Goal: Information Seeking & Learning: Find contact information

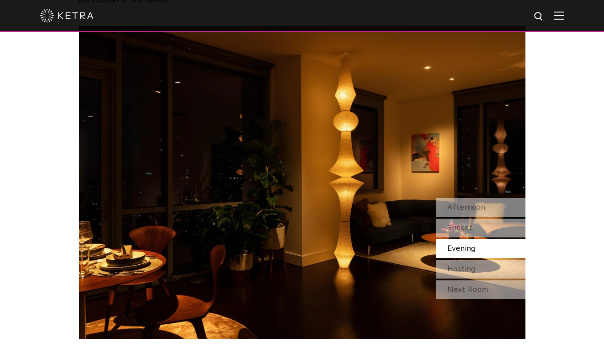
scroll to position [764, 0]
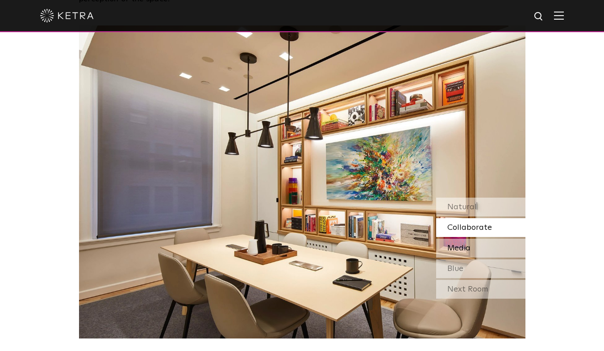
click at [466, 247] on span "Media" at bounding box center [459, 248] width 23 height 8
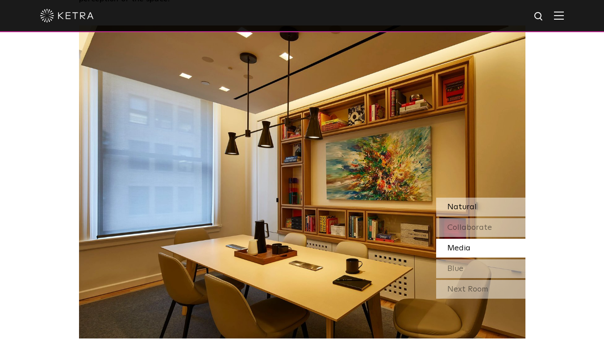
click at [480, 206] on div "Natural" at bounding box center [480, 206] width 89 height 19
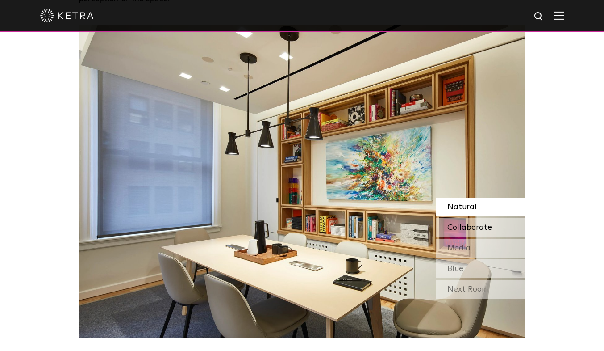
click at [466, 230] on span "Collaborate" at bounding box center [470, 227] width 45 height 8
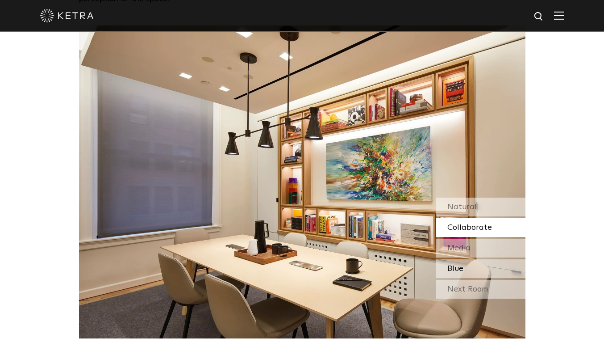
click at [468, 267] on div "Blue" at bounding box center [480, 268] width 89 height 19
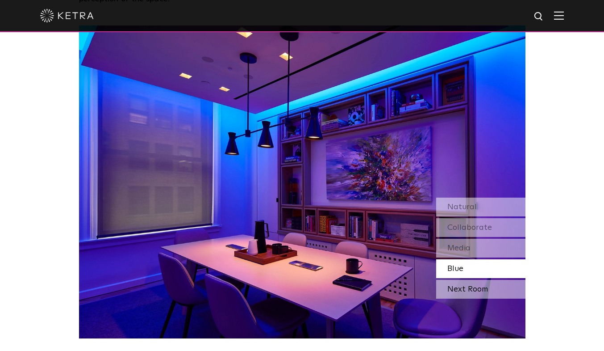
click at [476, 285] on div "Next Room" at bounding box center [480, 289] width 89 height 19
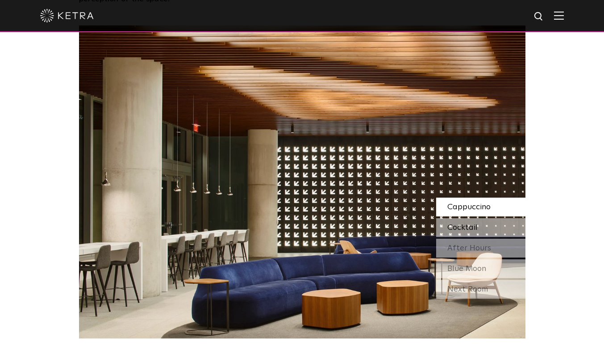
click at [460, 223] on span "Cocktail" at bounding box center [463, 227] width 30 height 8
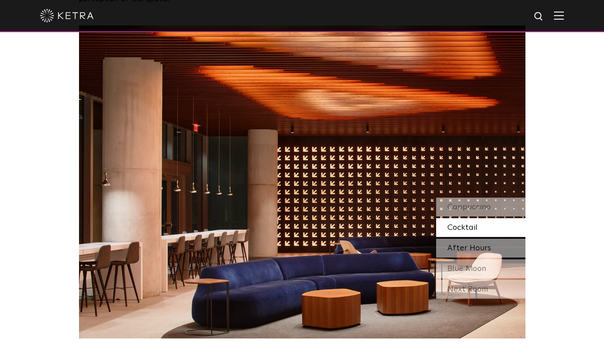
click at [452, 247] on span "After Hours" at bounding box center [470, 248] width 44 height 8
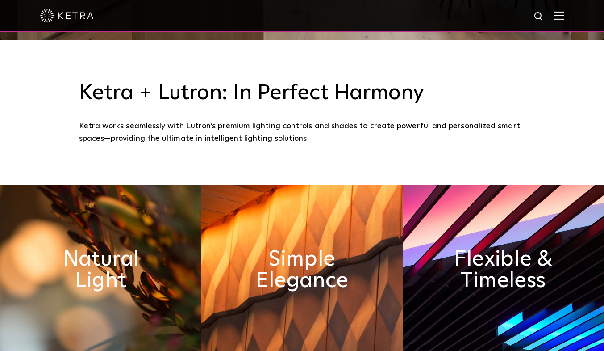
scroll to position [311, 0]
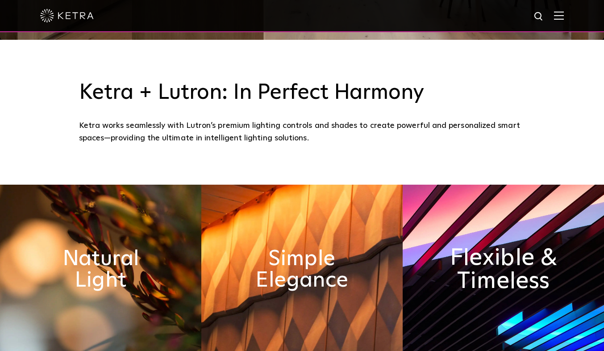
click at [487, 247] on h2 "Flexible & Timeless" at bounding box center [504, 269] width 110 height 47
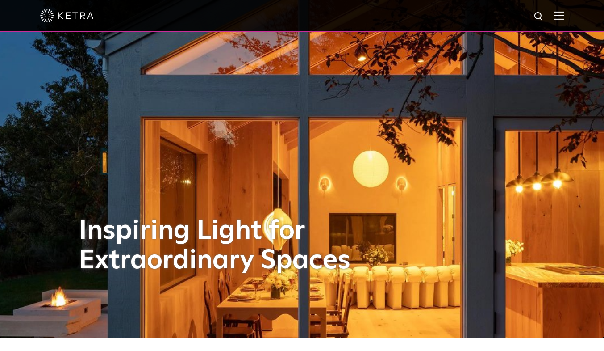
scroll to position [0, 0]
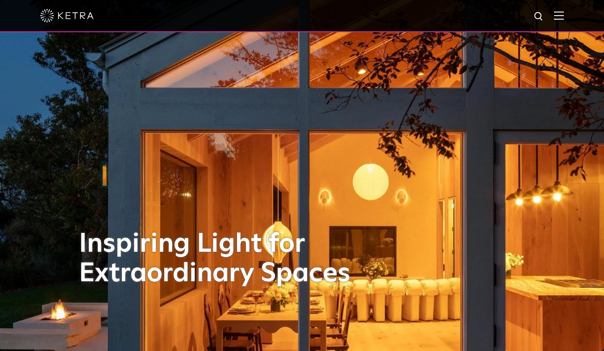
click at [564, 17] on img at bounding box center [559, 15] width 10 height 8
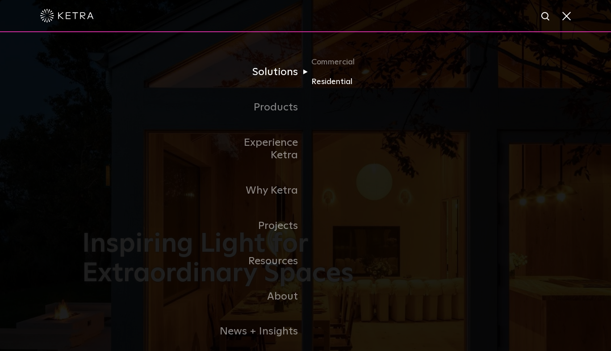
click at [328, 80] on link "Residential" at bounding box center [354, 81] width 86 height 13
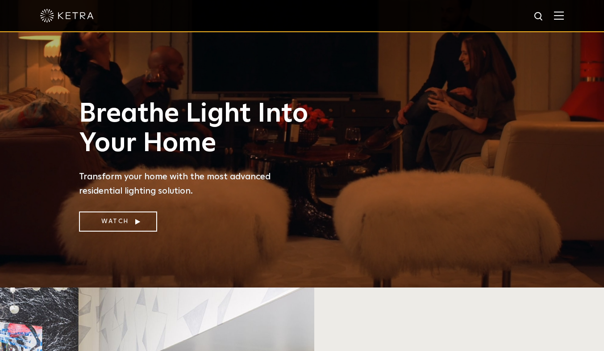
scroll to position [53, 0]
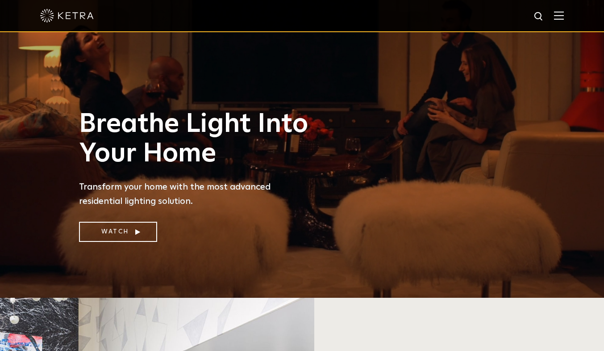
click at [564, 15] on img at bounding box center [559, 15] width 10 height 8
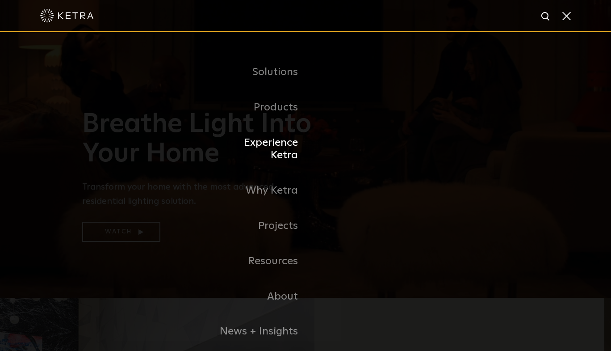
click at [271, 140] on link "Experience Ketra" at bounding box center [260, 149] width 92 height 48
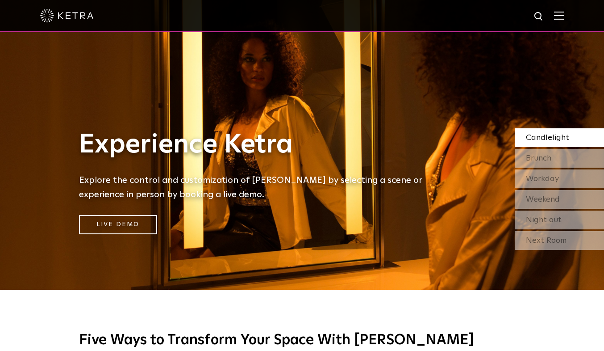
scroll to position [58, 0]
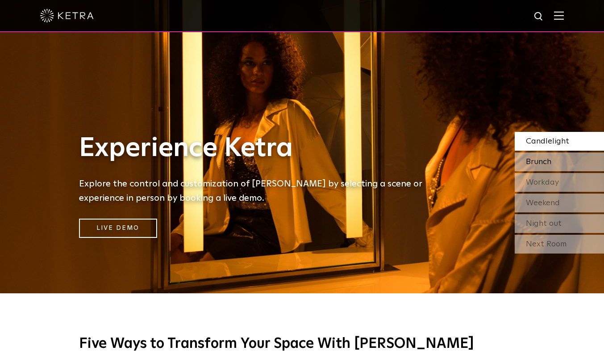
click at [553, 165] on div "Brunch" at bounding box center [559, 161] width 89 height 19
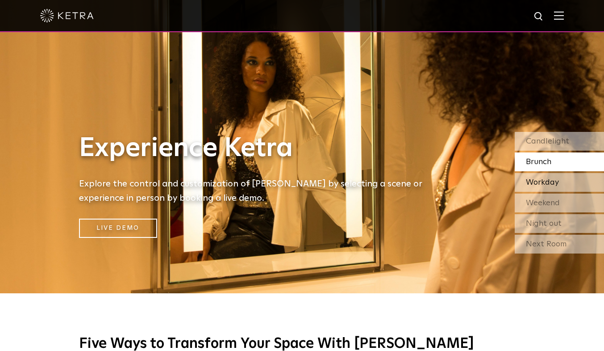
click at [556, 185] on span "Workday" at bounding box center [542, 182] width 33 height 8
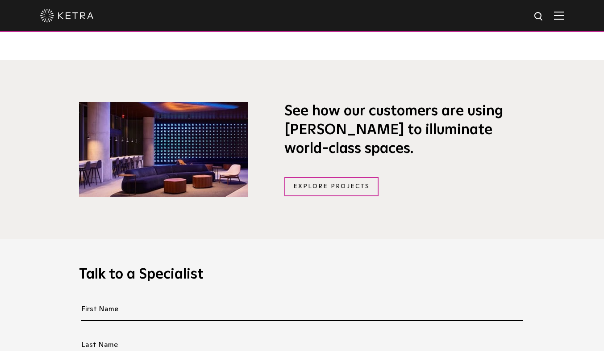
scroll to position [622, 0]
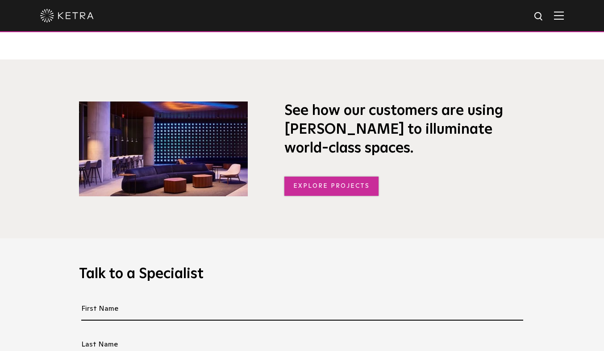
click at [314, 192] on link "Explore Projects" at bounding box center [332, 185] width 95 height 19
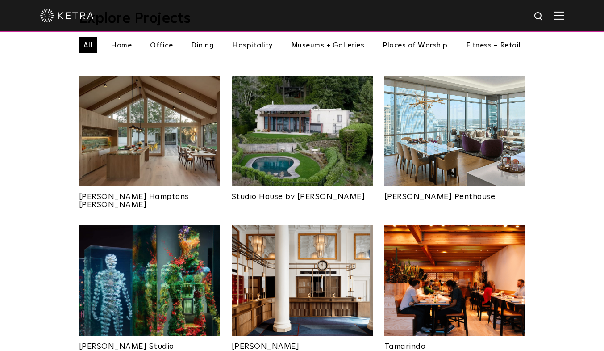
scroll to position [334, 0]
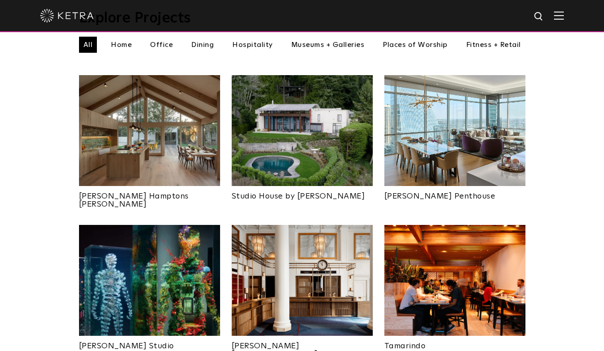
click at [160, 115] on img at bounding box center [149, 130] width 141 height 111
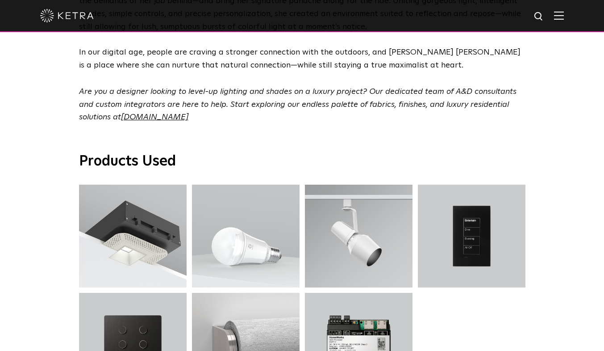
scroll to position [2781, 0]
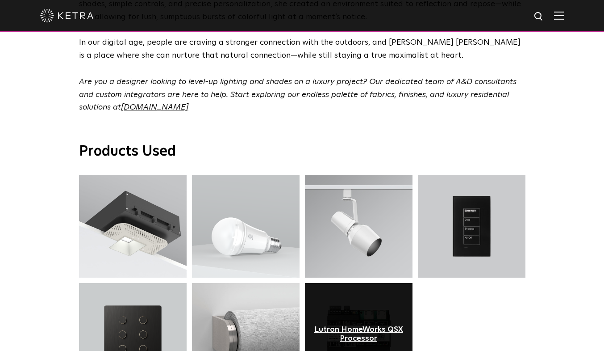
click at [372, 325] on div "Lutron HomeWorks QSX Processor" at bounding box center [359, 334] width 94 height 18
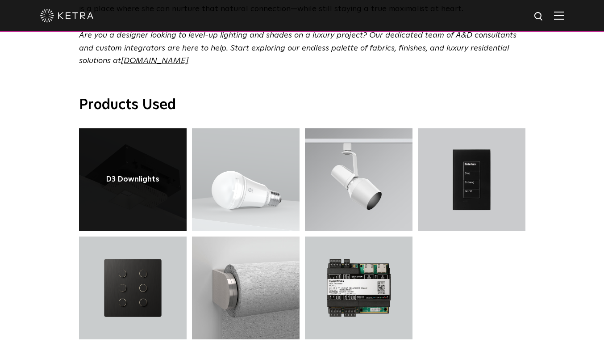
scroll to position [2781, 0]
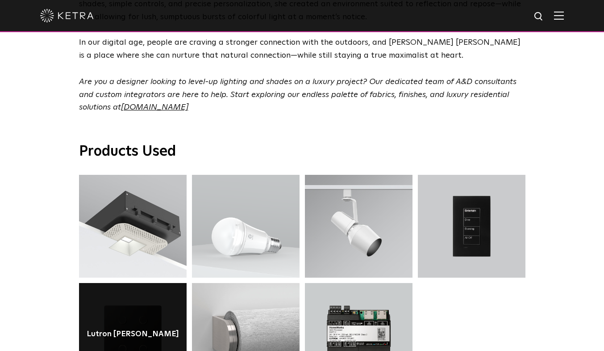
click at [146, 283] on link at bounding box center [133, 334] width 108 height 103
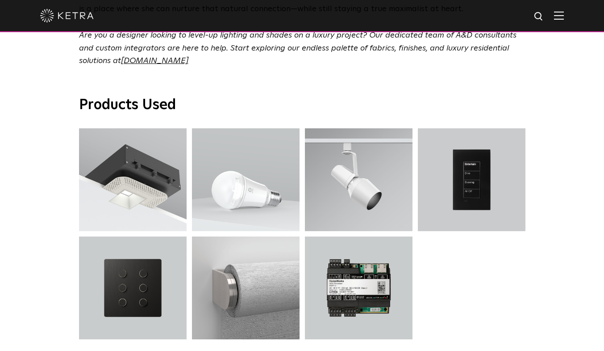
scroll to position [2781, 0]
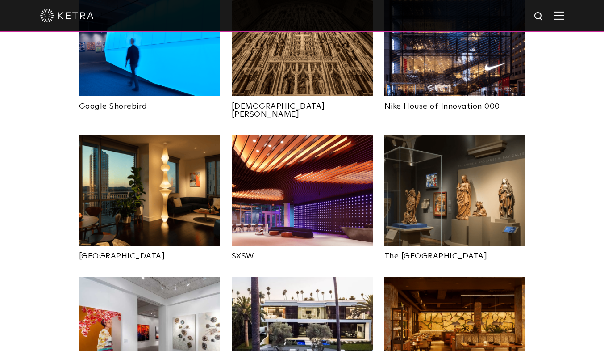
scroll to position [723, 0]
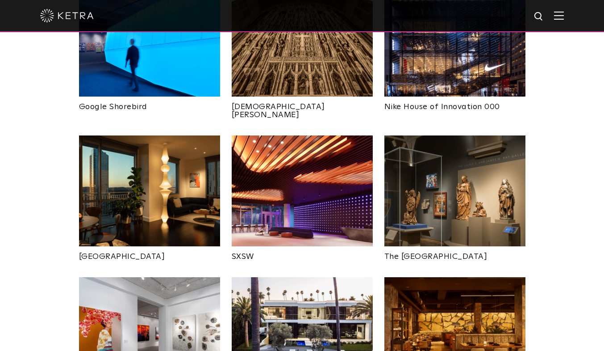
click at [166, 135] on img at bounding box center [149, 190] width 141 height 111
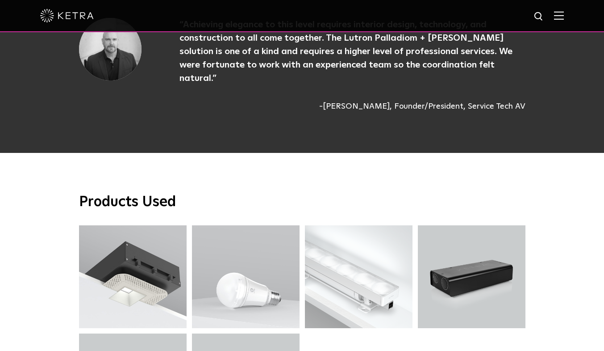
scroll to position [2290, 0]
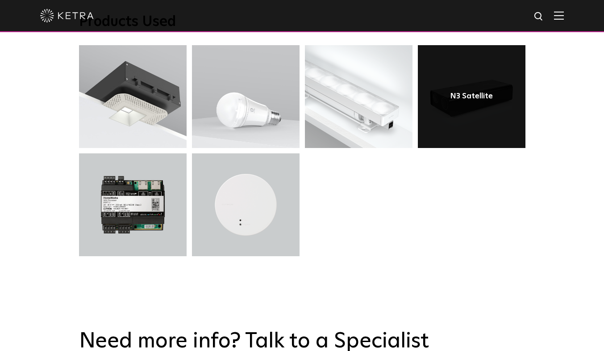
click at [472, 78] on link at bounding box center [472, 96] width 108 height 103
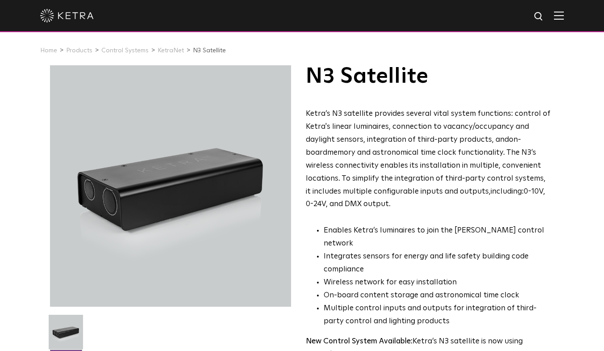
click at [75, 13] on img at bounding box center [67, 15] width 54 height 13
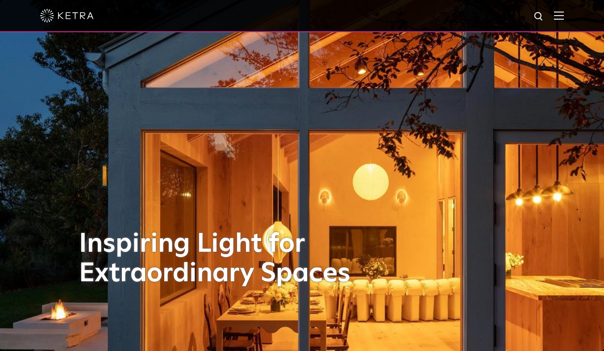
click at [564, 20] on span at bounding box center [559, 15] width 10 height 9
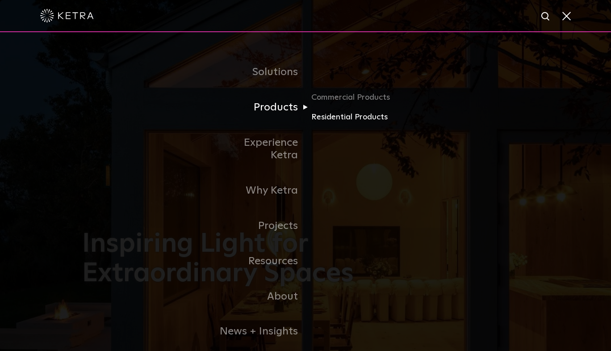
click at [346, 117] on link "Residential Products" at bounding box center [354, 117] width 86 height 13
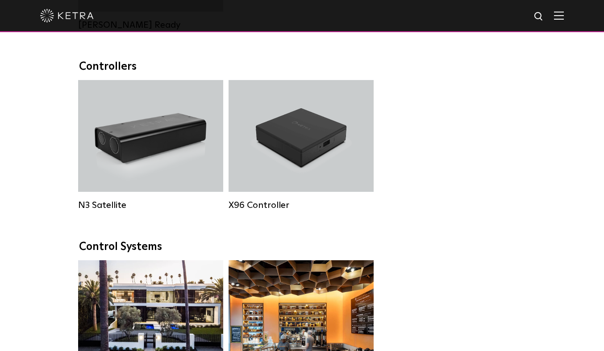
scroll to position [981, 0]
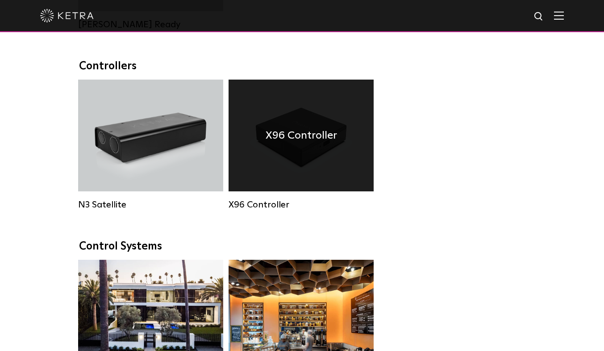
click at [306, 136] on div "X96 Controller" at bounding box center [301, 136] width 145 height 112
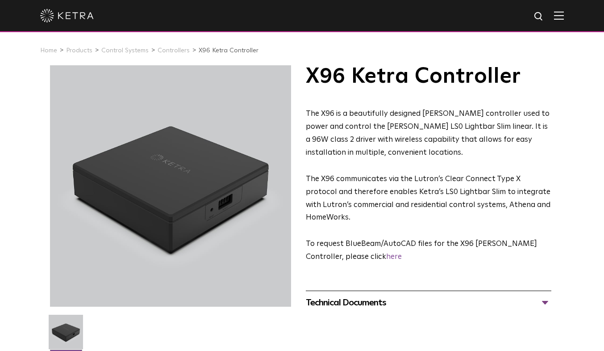
scroll to position [143, 0]
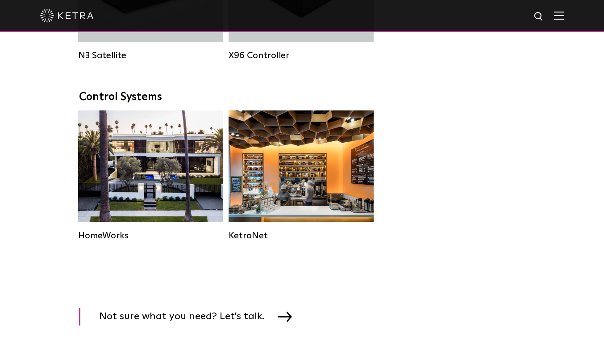
scroll to position [1131, 0]
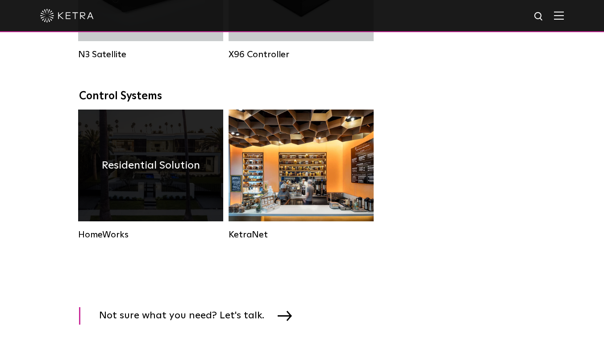
click at [181, 174] on h4 "Residential Solution" at bounding box center [151, 165] width 98 height 17
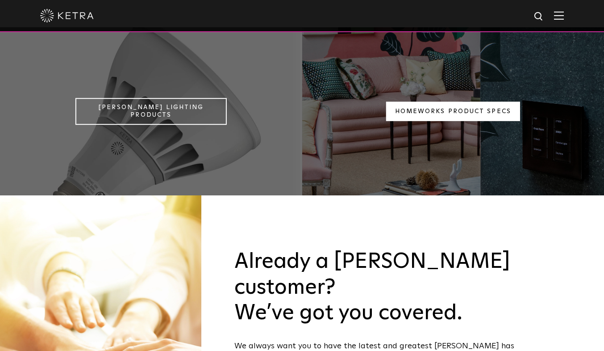
scroll to position [795, 0]
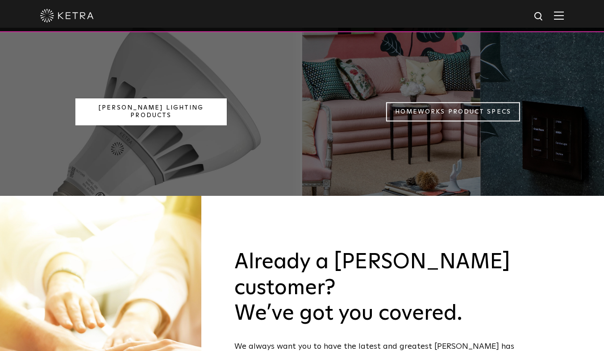
click at [176, 98] on link "[PERSON_NAME] Lighting Products" at bounding box center [150, 111] width 151 height 27
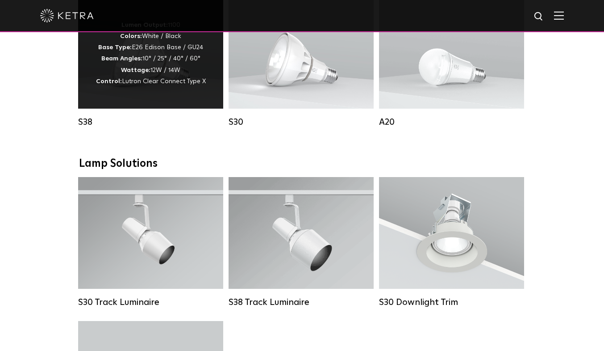
scroll to position [701, 0]
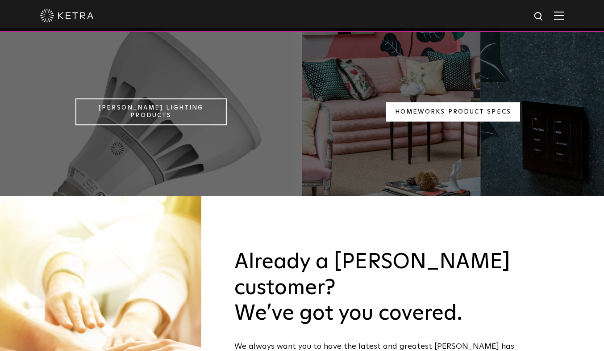
click at [474, 102] on link "Homeworks Product Specs" at bounding box center [453, 111] width 134 height 19
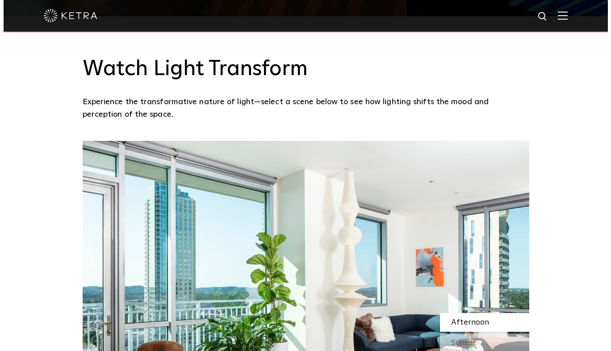
scroll to position [734, 0]
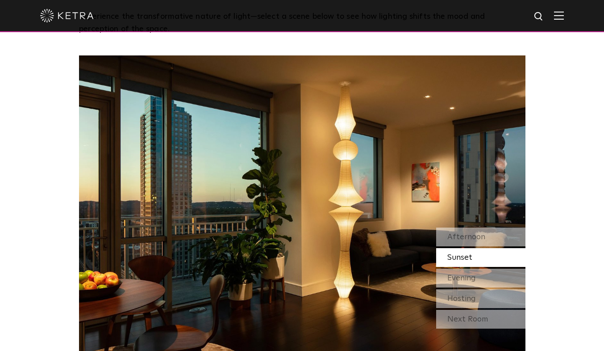
click at [560, 21] on div at bounding box center [302, 15] width 524 height 31
click at [561, 20] on img at bounding box center [559, 15] width 10 height 8
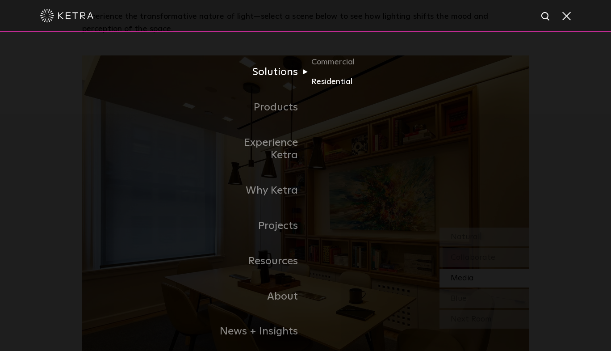
click at [328, 84] on link "Residential" at bounding box center [354, 81] width 86 height 13
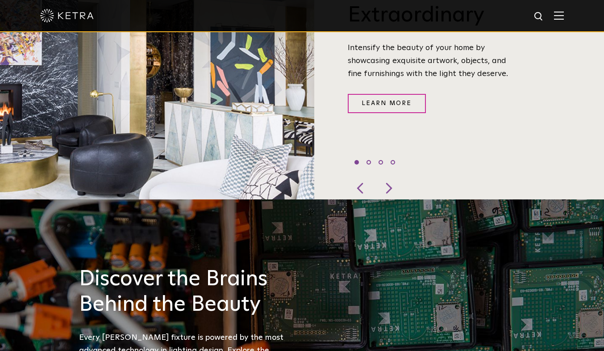
scroll to position [625, 0]
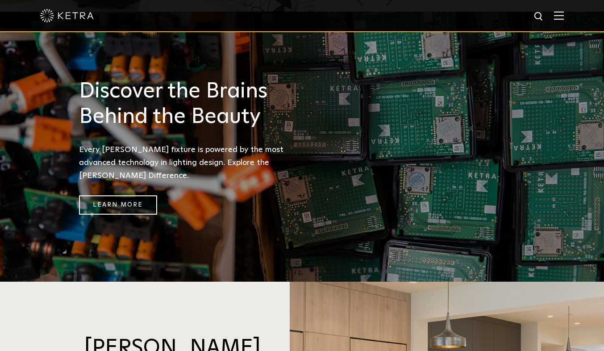
click at [115, 166] on div "Discover the Brains Behind the Beauty Every [PERSON_NAME] fixture is powered by…" at bounding box center [195, 147] width 232 height 136
click at [113, 195] on link "Learn More" at bounding box center [118, 204] width 78 height 19
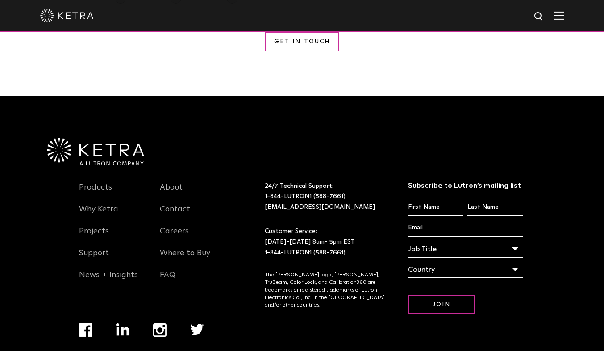
scroll to position [1666, 0]
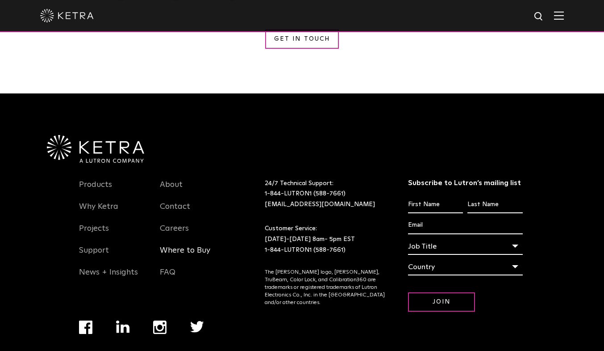
click at [199, 245] on link "Where to Buy" at bounding box center [185, 255] width 50 height 21
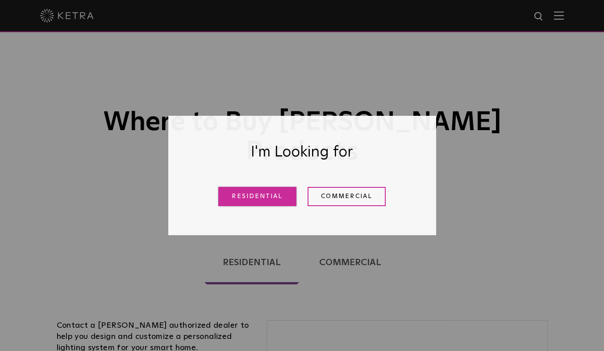
click at [256, 192] on link "Residential" at bounding box center [257, 196] width 78 height 19
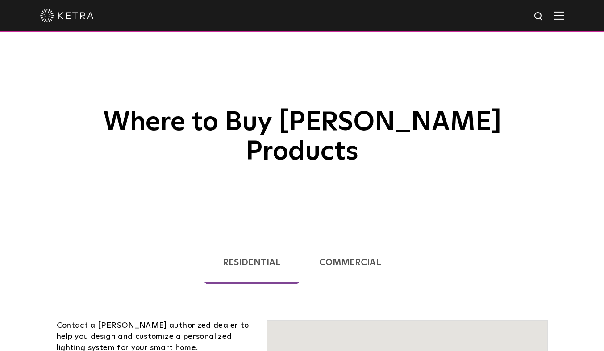
scroll to position [228, 0]
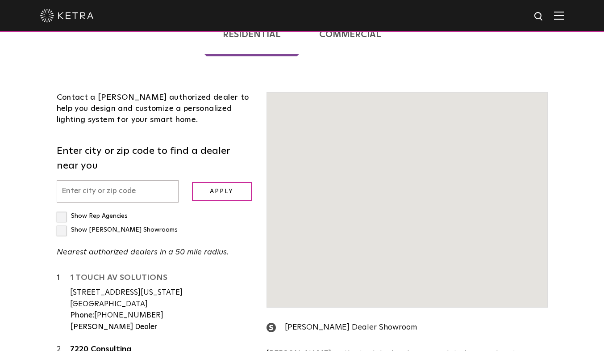
click at [236, 273] on link "1 TOUCH AV SOLUTIONS" at bounding box center [162, 278] width 184 height 11
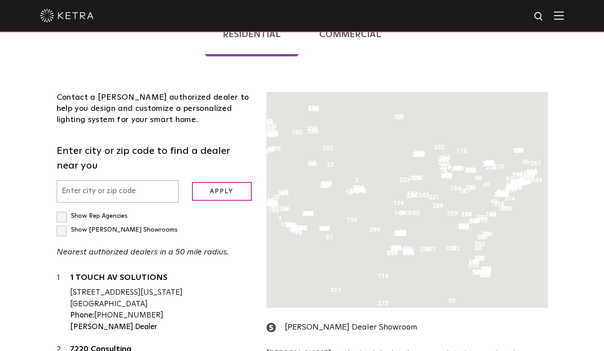
click at [103, 180] on input "text" at bounding box center [118, 191] width 122 height 23
click at [87, 180] on input "text" at bounding box center [118, 191] width 122 height 23
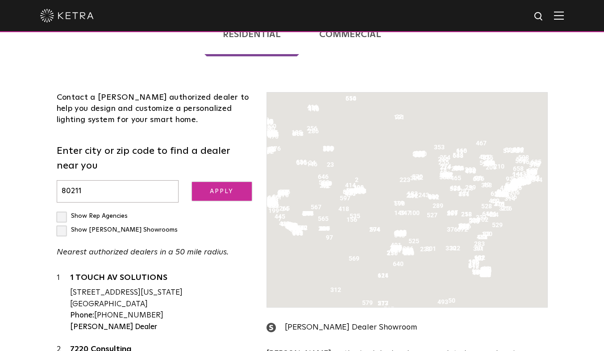
type input "80211"
click at [223, 182] on input "Apply" at bounding box center [222, 191] width 60 height 19
click at [219, 182] on input "Apply" at bounding box center [222, 191] width 60 height 19
click at [144, 226] on label "Show [PERSON_NAME] Showrooms" at bounding box center [117, 229] width 121 height 6
click at [63, 209] on input "Show [PERSON_NAME] Showrooms" at bounding box center [60, 212] width 6 height 6
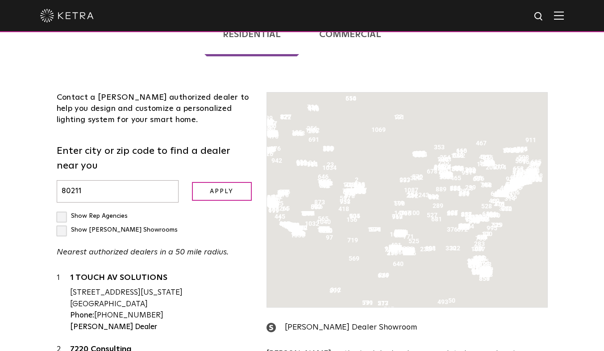
checkbox input "true"
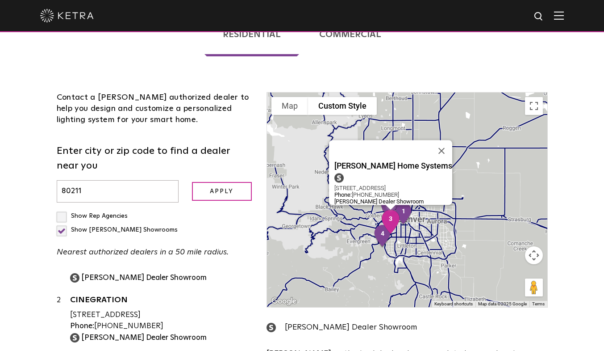
scroll to position [0, 0]
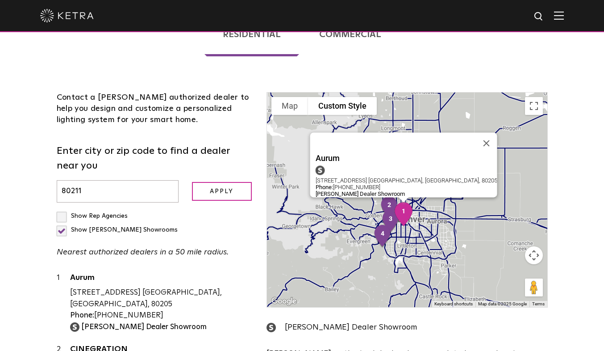
click at [410, 198] on img "1" at bounding box center [404, 213] width 26 height 31
drag, startPoint x: 72, startPoint y: 247, endPoint x: 186, endPoint y: 246, distance: 113.9
click at [186, 287] on div "[STREET_ADDRESS] [GEOGRAPHIC_DATA], [GEOGRAPHIC_DATA], 80205" at bounding box center [162, 298] width 184 height 23
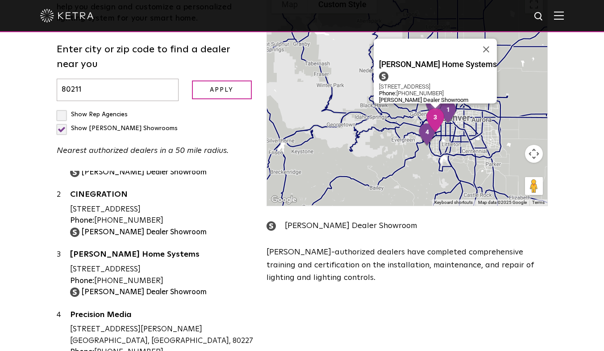
scroll to position [53, 0]
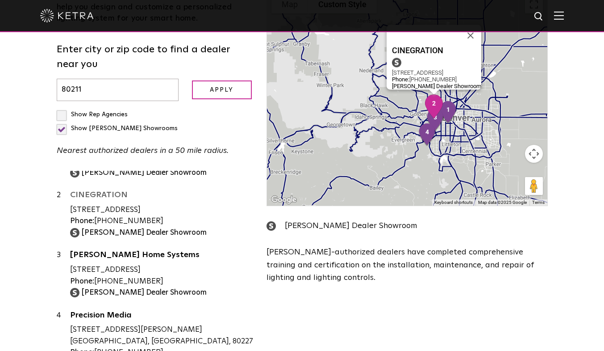
click at [105, 191] on link "CINEGRATION" at bounding box center [162, 196] width 184 height 11
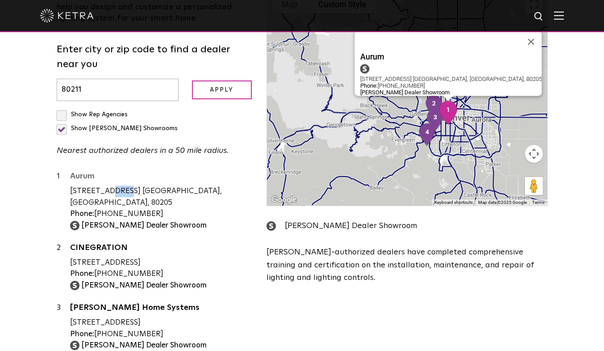
click at [80, 172] on link "Aurum" at bounding box center [162, 177] width 184 height 11
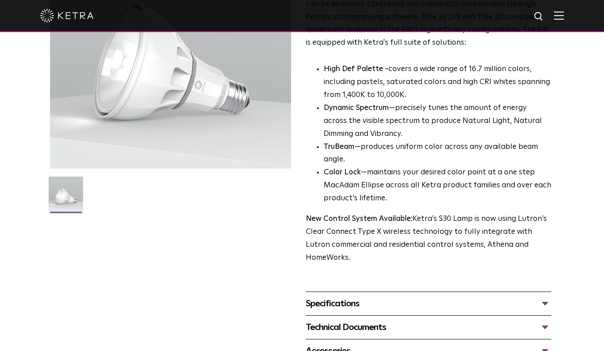
scroll to position [140, 0]
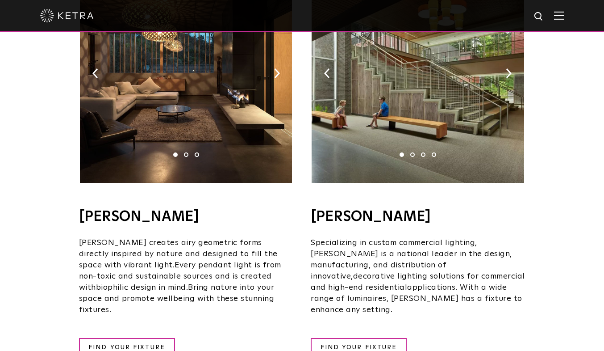
scroll to position [657, 0]
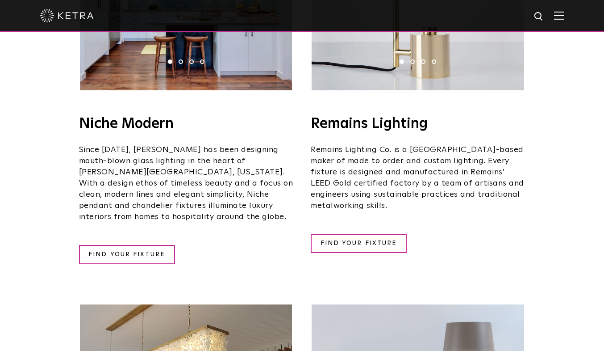
scroll to position [1169, 0]
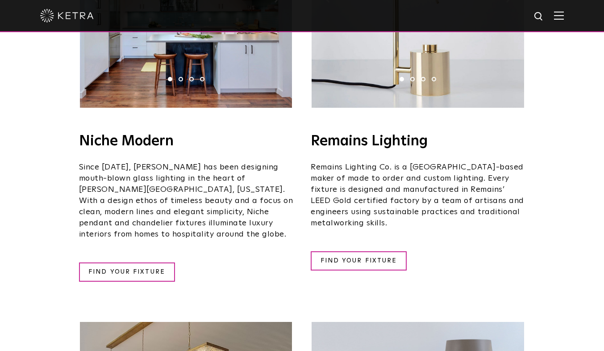
click at [356, 222] on div "Remains Lighting​ Remains Lighting Co. is a Brooklyn-based maker of made to ord…" at bounding box center [418, 202] width 214 height 136
click at [369, 251] on link "FIND YOUR FIXTURE" at bounding box center [359, 260] width 96 height 19
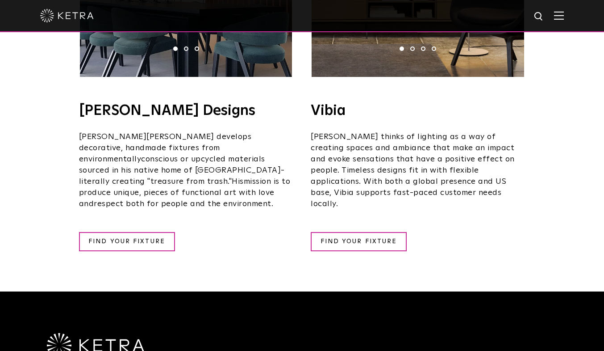
scroll to position [1637, 0]
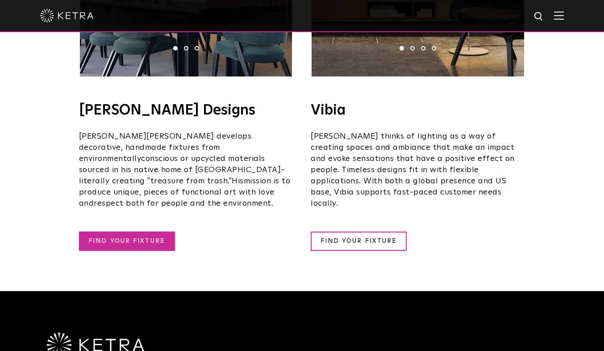
click at [123, 231] on link "FIND YOUR FIXTURE" at bounding box center [127, 240] width 96 height 19
